Goal: Download file/media

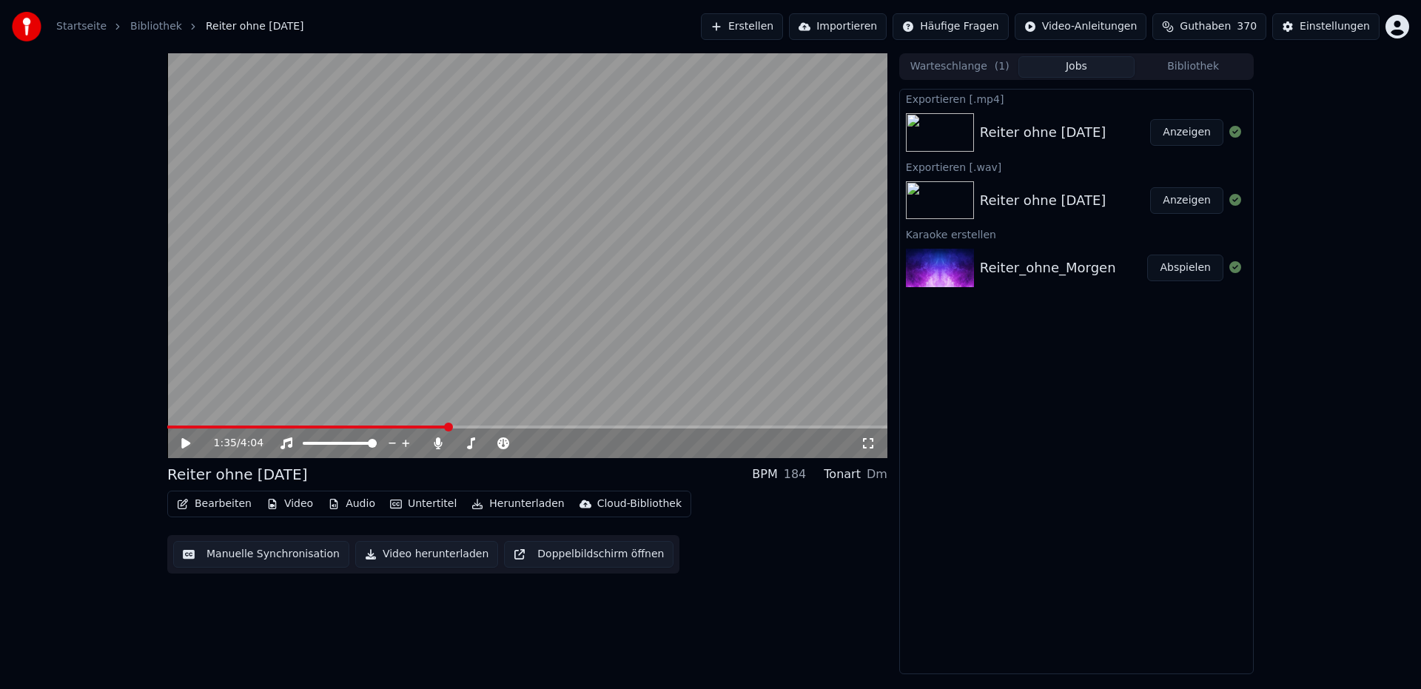
click at [1196, 75] on button "Bibliothek" at bounding box center [1193, 66] width 117 height 21
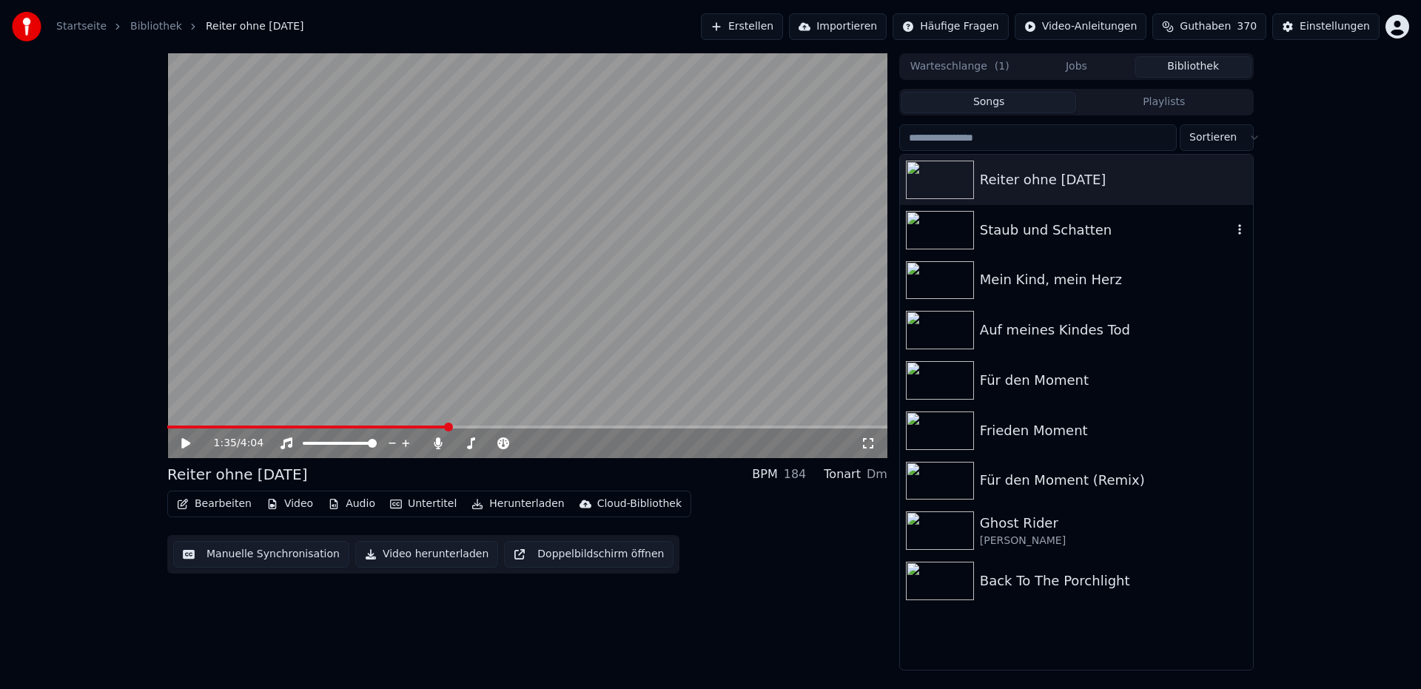
click at [1096, 229] on div "Staub und Schatten" at bounding box center [1106, 230] width 252 height 21
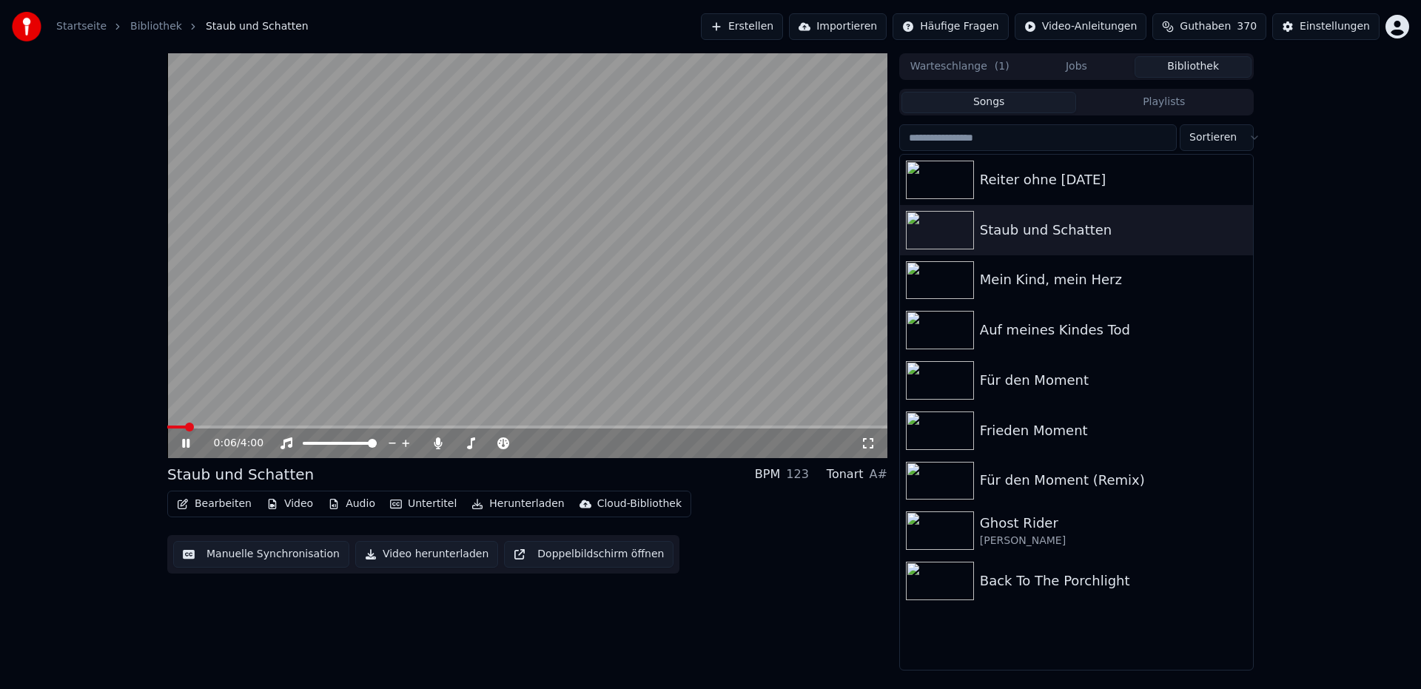
click at [226, 426] on span at bounding box center [527, 427] width 720 height 3
click at [186, 444] on icon at bounding box center [196, 443] width 35 height 12
click at [437, 448] on icon at bounding box center [438, 443] width 8 height 12
click at [474, 444] on icon at bounding box center [470, 443] width 15 height 12
click at [519, 440] on span at bounding box center [518, 443] width 9 height 9
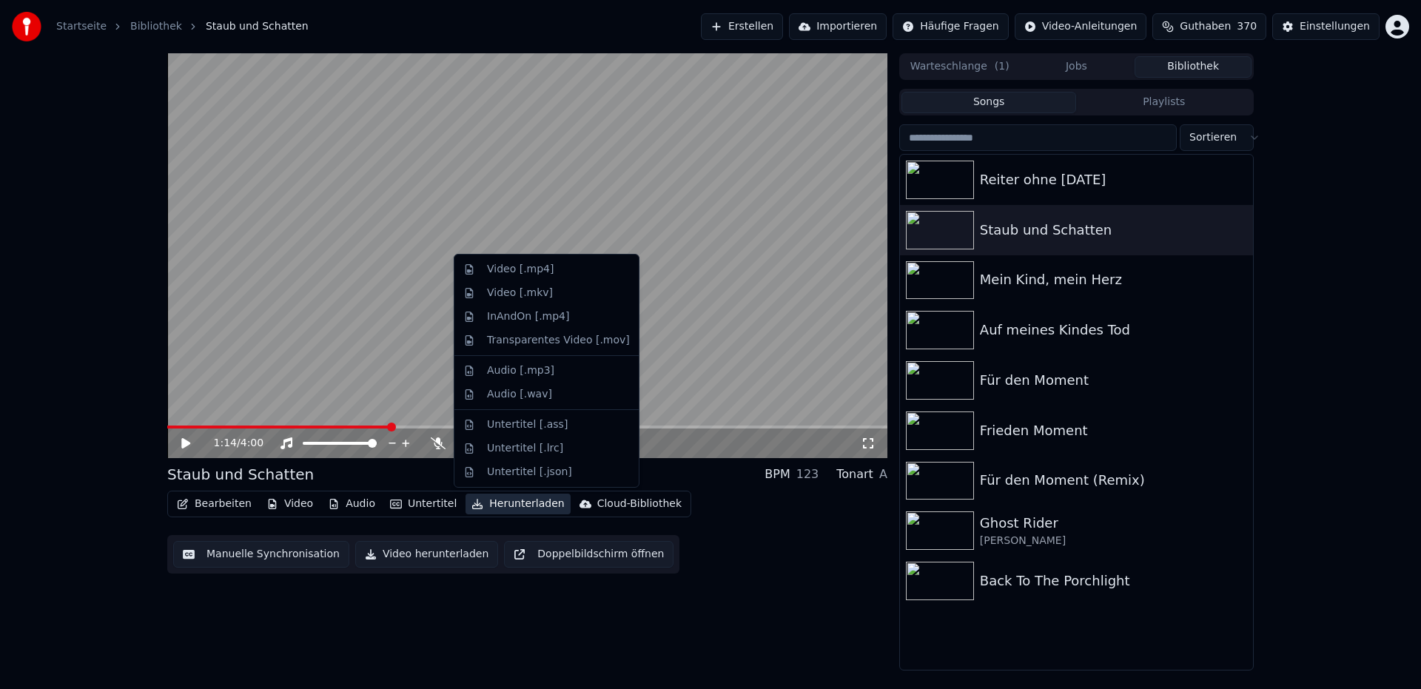
click at [539, 504] on button "Herunterladen" at bounding box center [518, 504] width 104 height 21
click at [532, 271] on div "Video [.mp4]" at bounding box center [520, 269] width 67 height 15
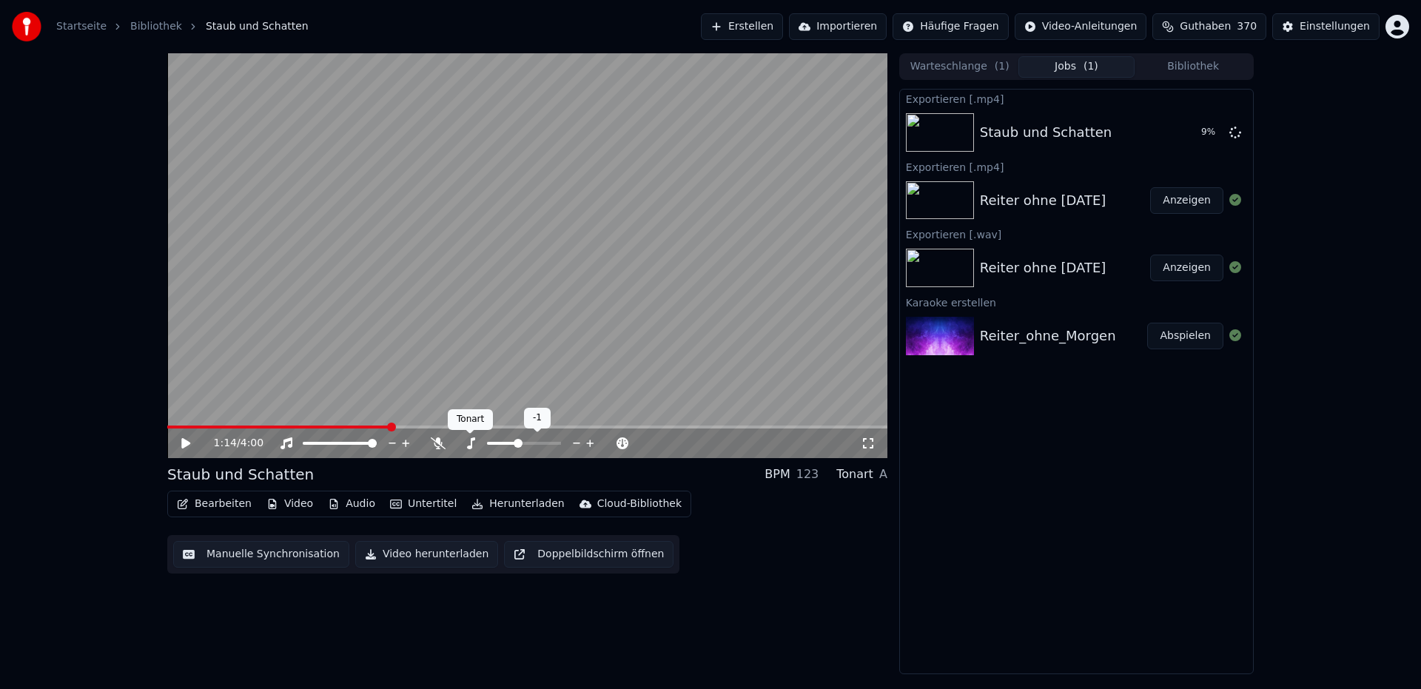
click at [471, 448] on icon at bounding box center [471, 443] width 8 height 12
click at [516, 443] on span at bounding box center [518, 443] width 9 height 9
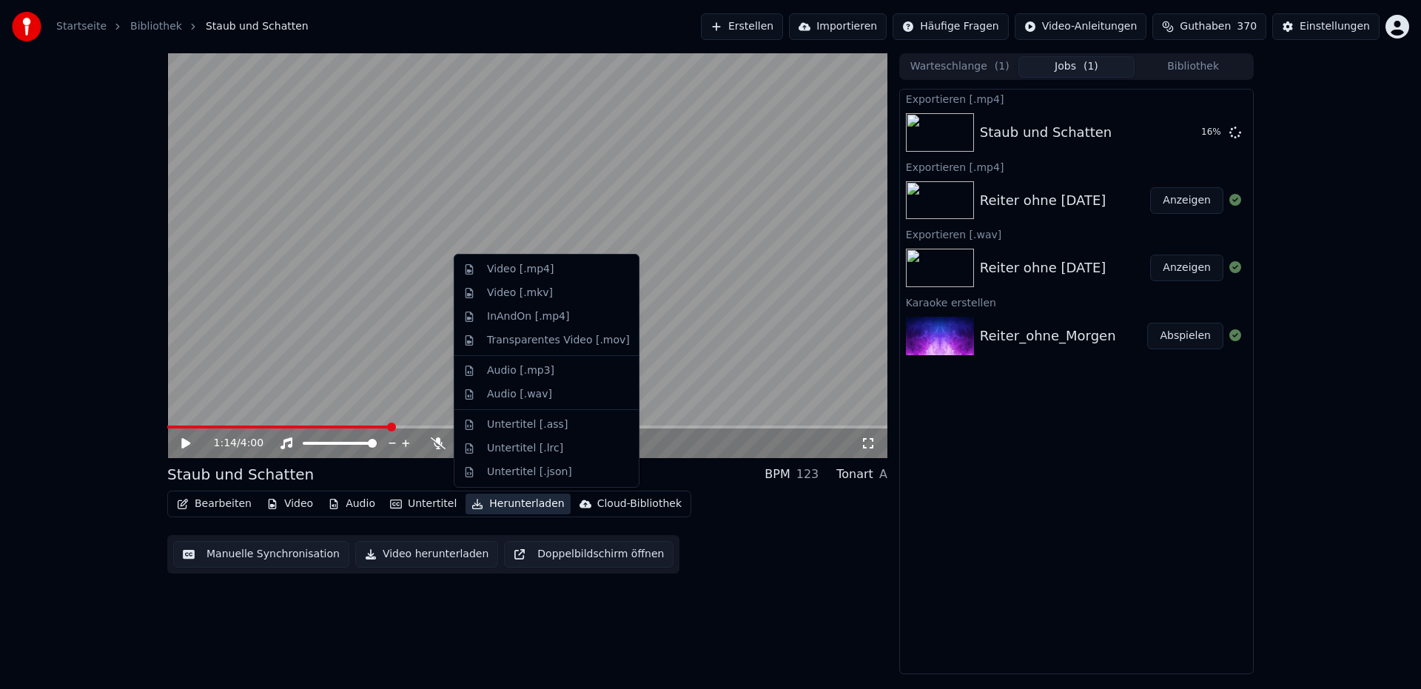
click at [528, 504] on button "Herunterladen" at bounding box center [518, 504] width 104 height 21
click at [531, 395] on div "Audio [.wav]" at bounding box center [519, 394] width 65 height 15
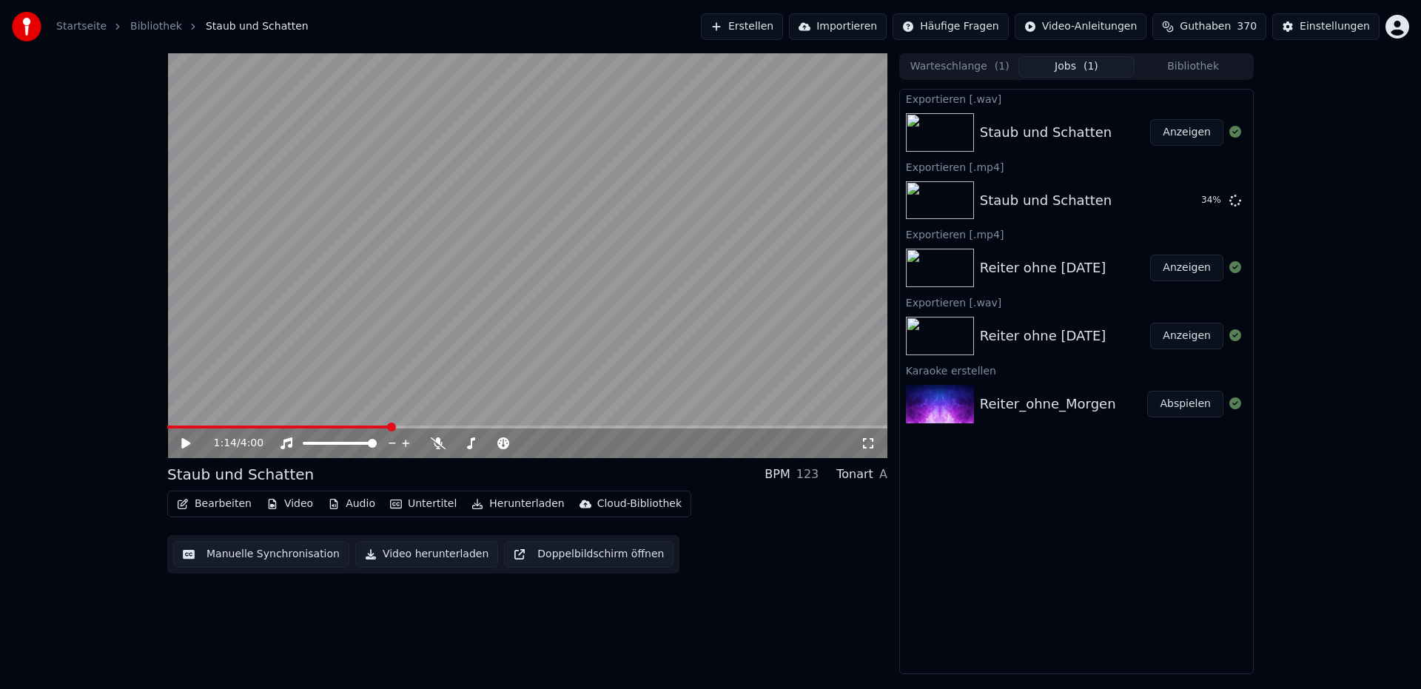
click at [1185, 135] on button "Anzeigen" at bounding box center [1186, 132] width 73 height 27
click at [1183, 207] on button "Anzeigen" at bounding box center [1186, 200] width 73 height 27
click at [1184, 203] on button "Anzeigen" at bounding box center [1186, 200] width 73 height 27
click at [186, 447] on icon at bounding box center [196, 443] width 35 height 12
click at [184, 448] on icon at bounding box center [196, 443] width 35 height 12
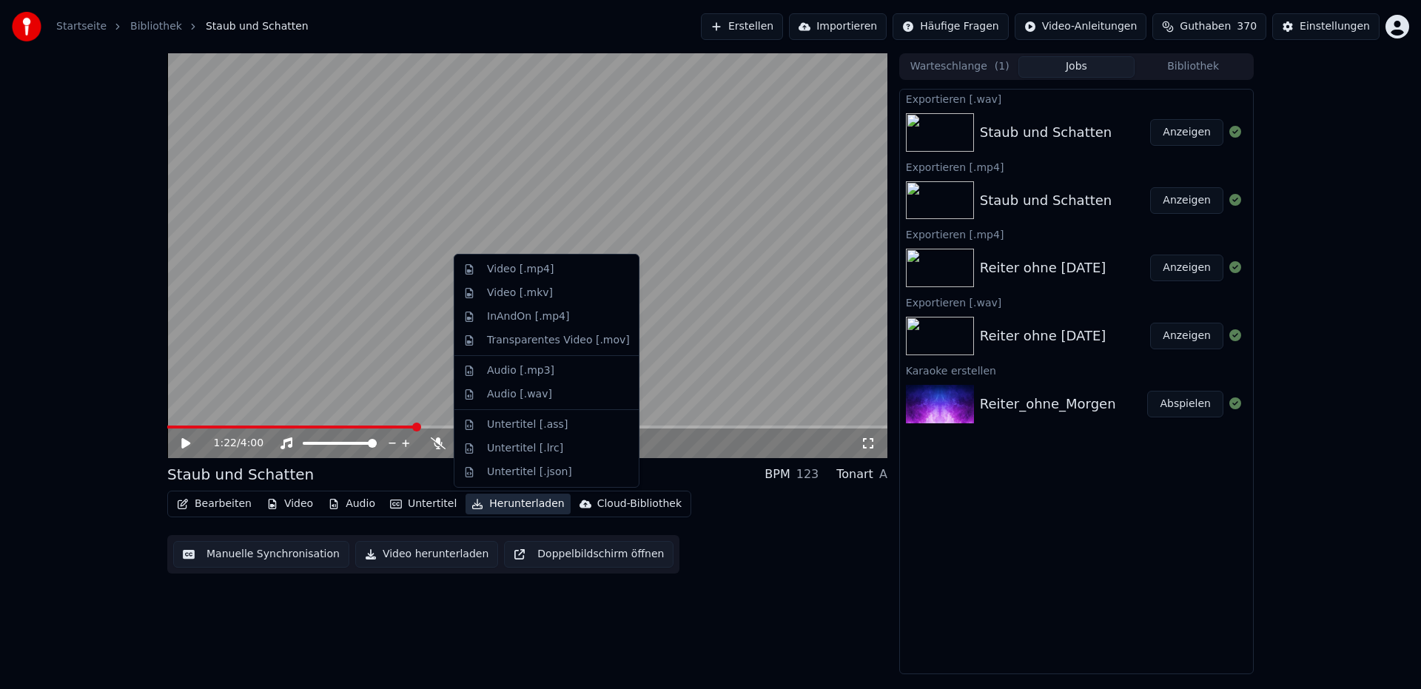
click at [519, 506] on button "Herunterladen" at bounding box center [518, 504] width 104 height 21
click at [535, 271] on div "Video [.mp4]" at bounding box center [520, 269] width 67 height 15
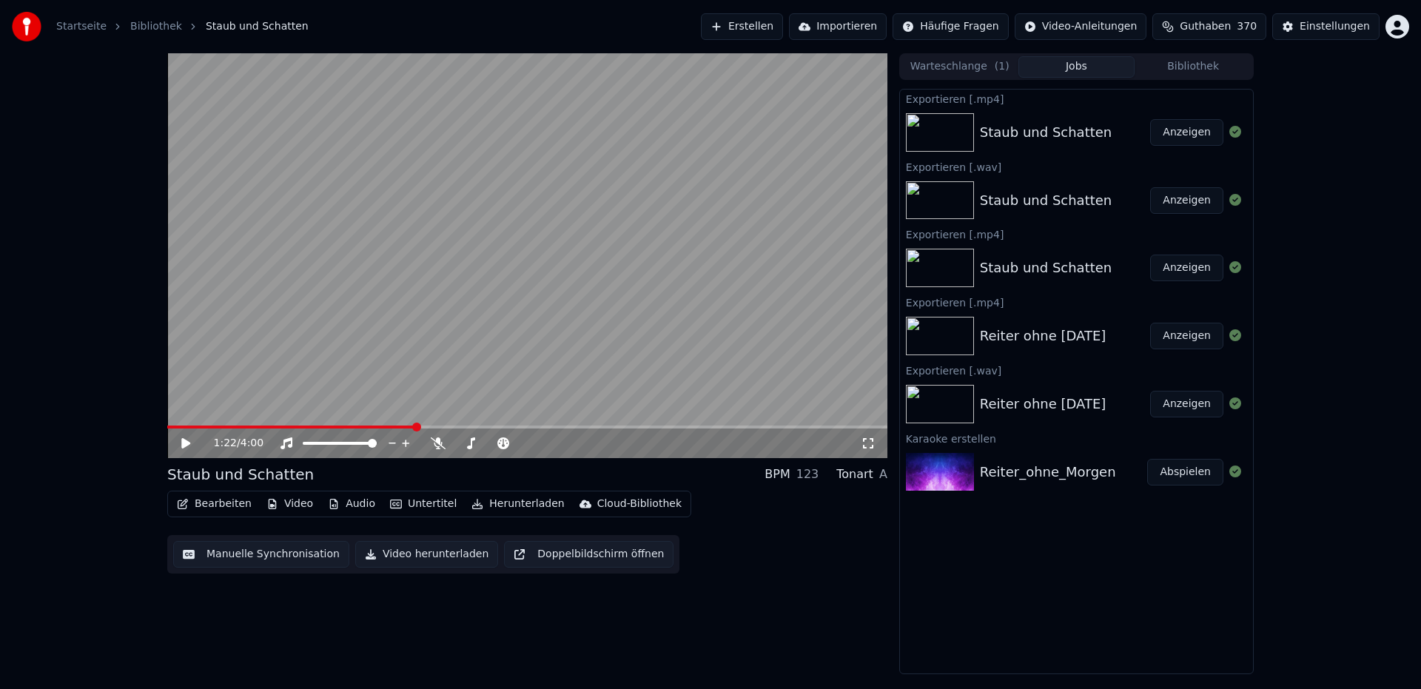
click at [1188, 135] on button "Anzeigen" at bounding box center [1186, 132] width 73 height 27
